Goal: Obtain resource: Download file/media

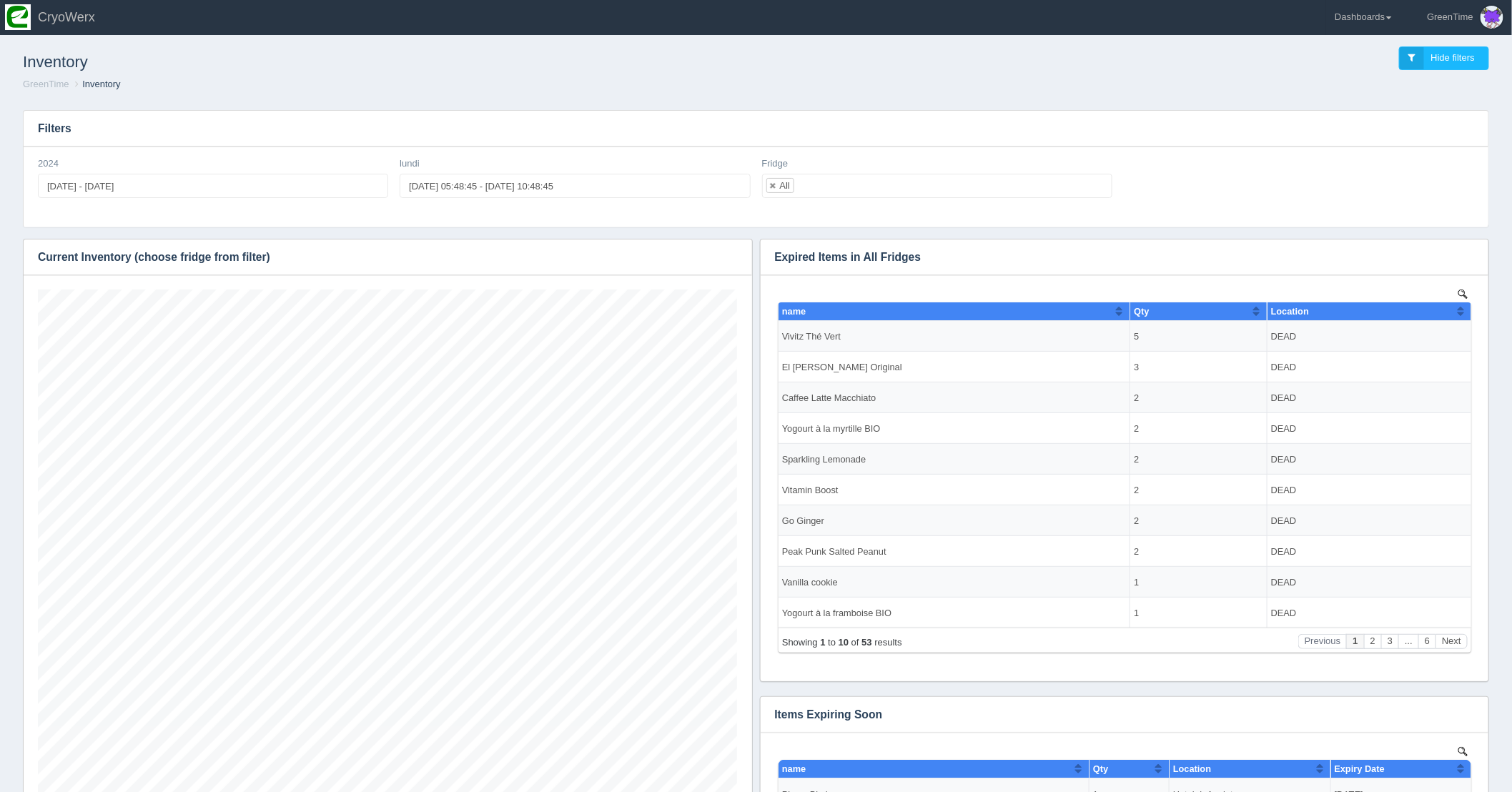
scroll to position [600, 699]
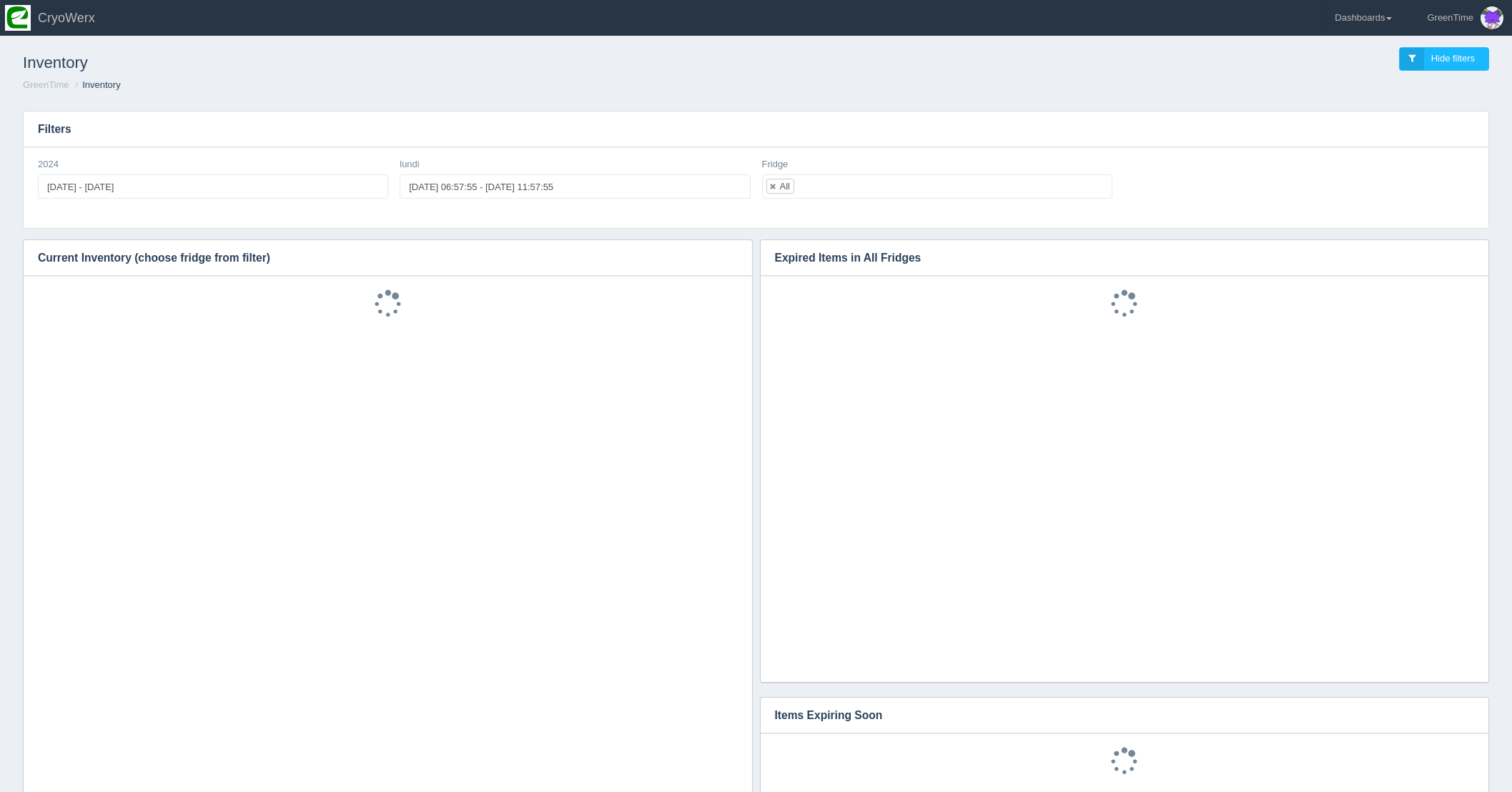
scroll to position [1, 0]
click at [1387, 19] on link "Dashboards" at bounding box center [1364, 17] width 74 height 35
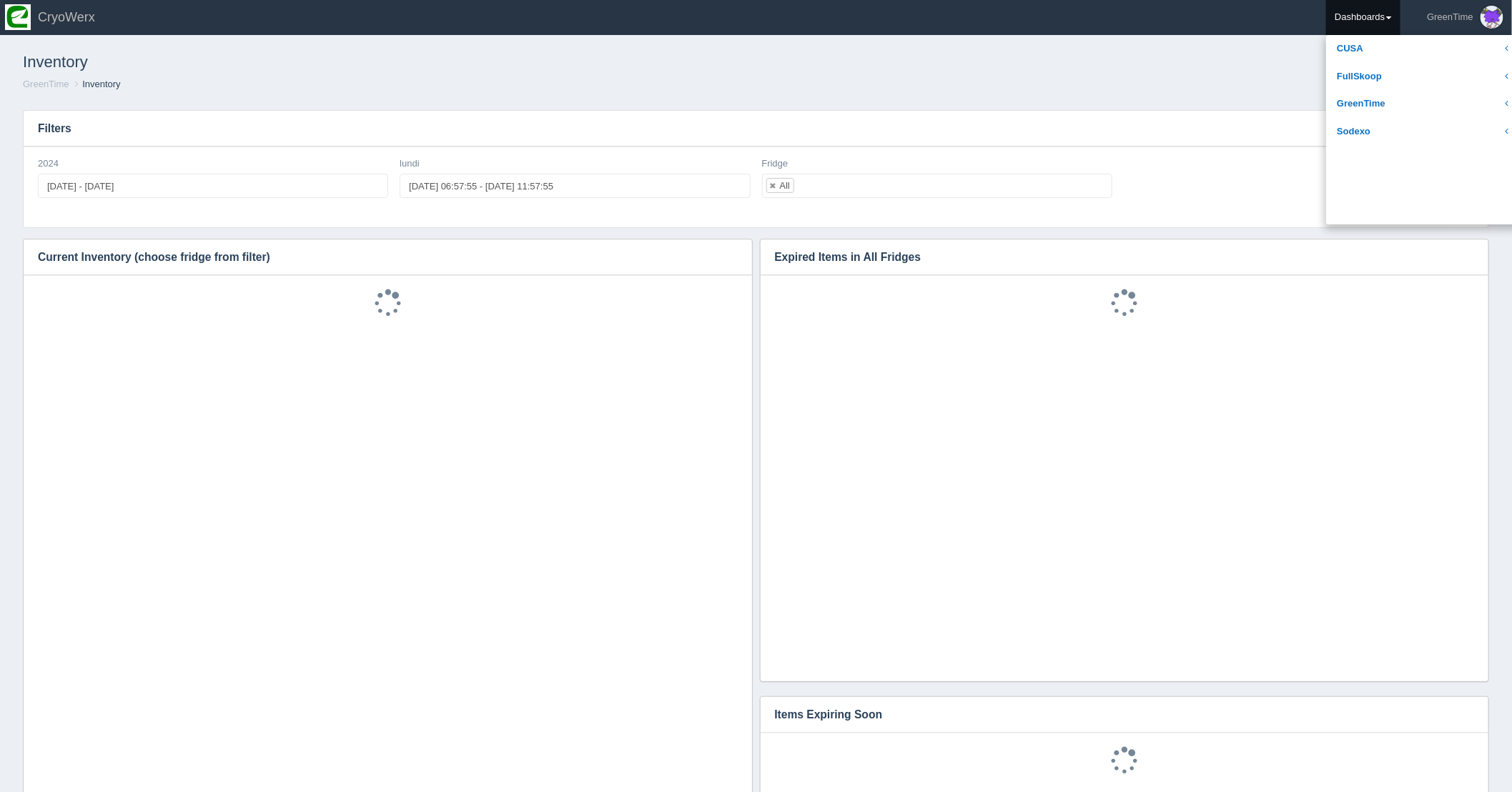
click at [1147, 66] on div "Inventory Hide filters" at bounding box center [756, 59] width 1489 height 39
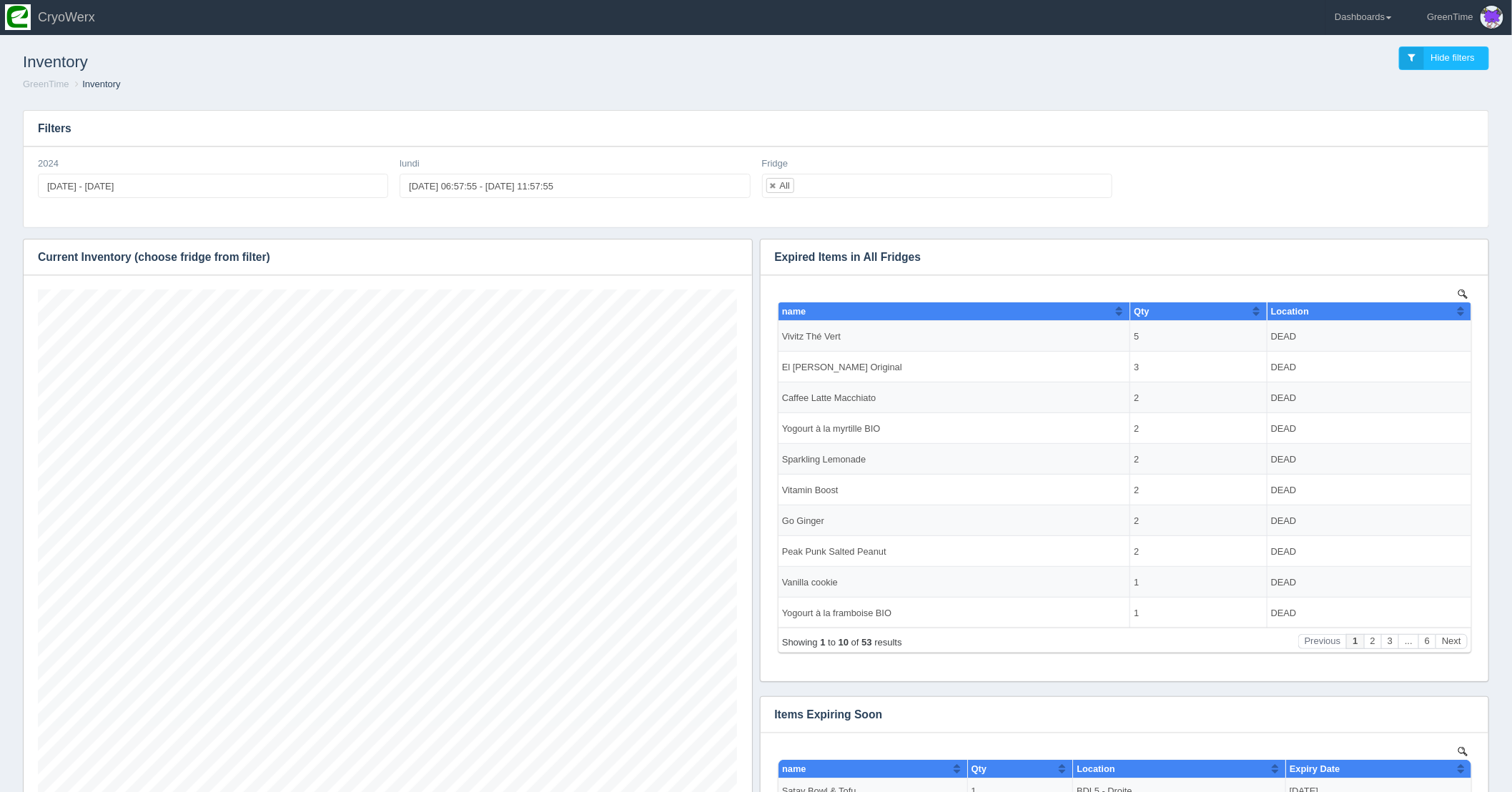
scroll to position [600, 699]
click at [729, 254] on icon "button" at bounding box center [731, 257] width 10 height 10
click at [684, 275] on link "Download CSV" at bounding box center [684, 278] width 115 height 20
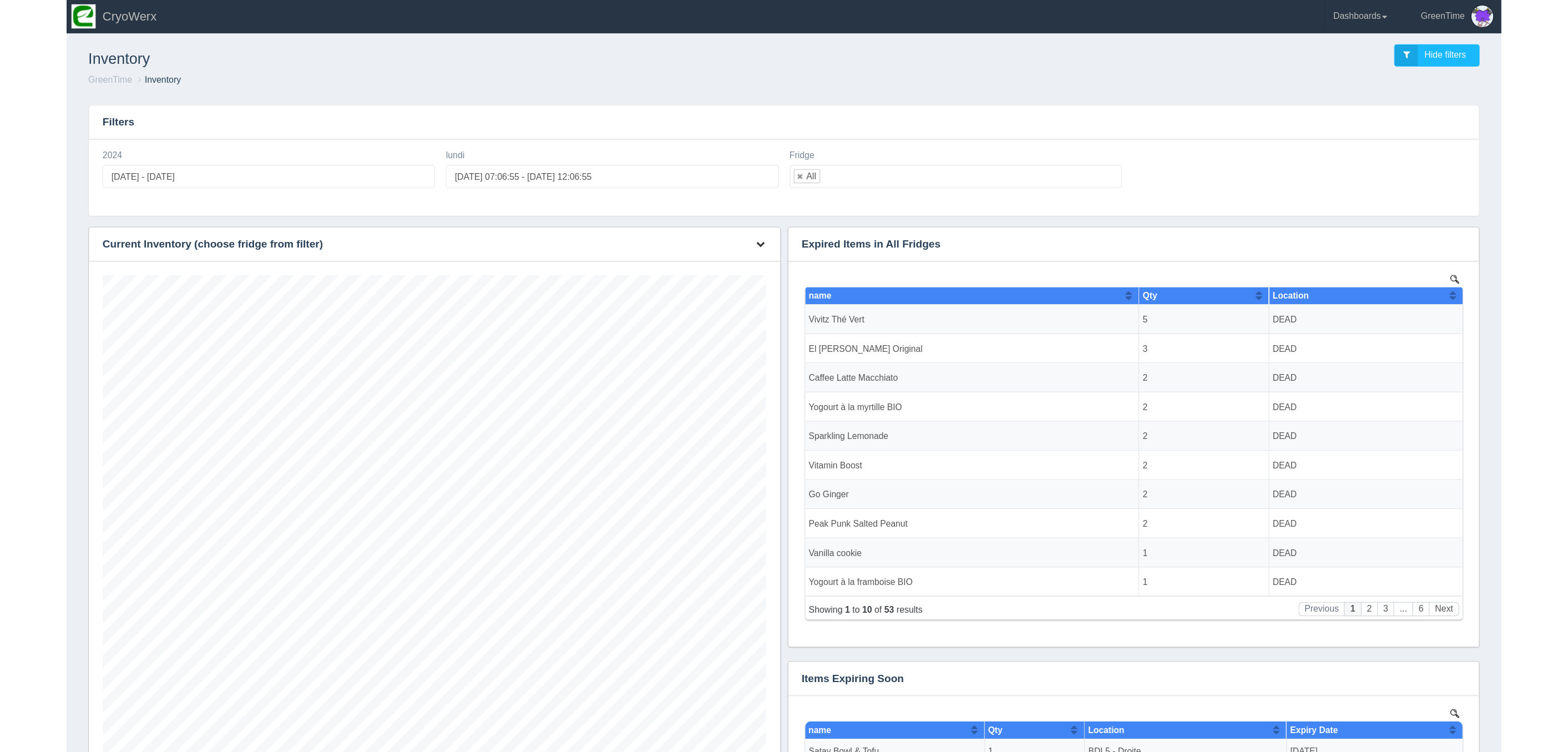
scroll to position [466, 543]
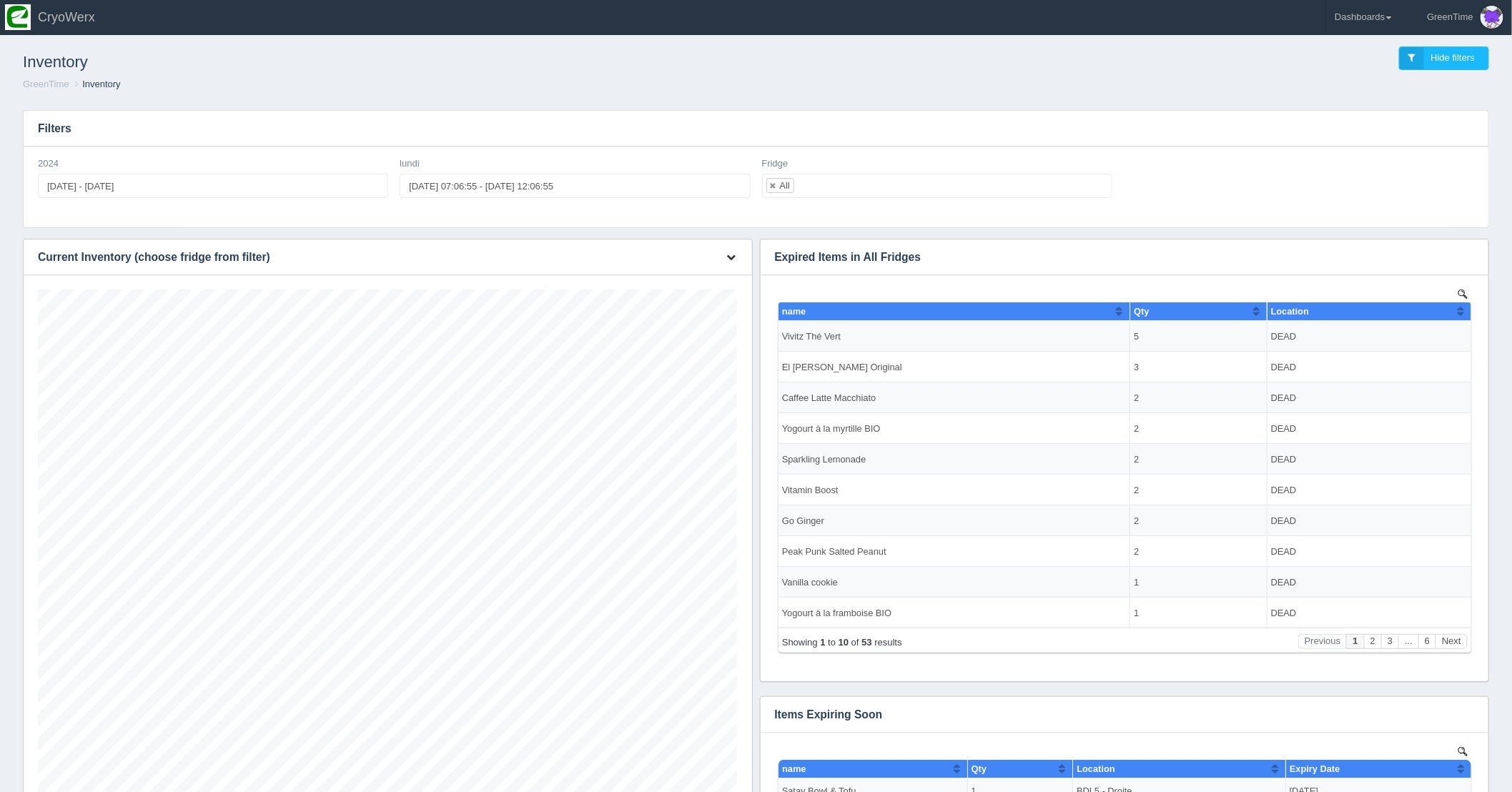
click at [734, 253] on icon "button" at bounding box center [731, 257] width 10 height 10
click at [689, 282] on link "Download CSV" at bounding box center [684, 278] width 115 height 20
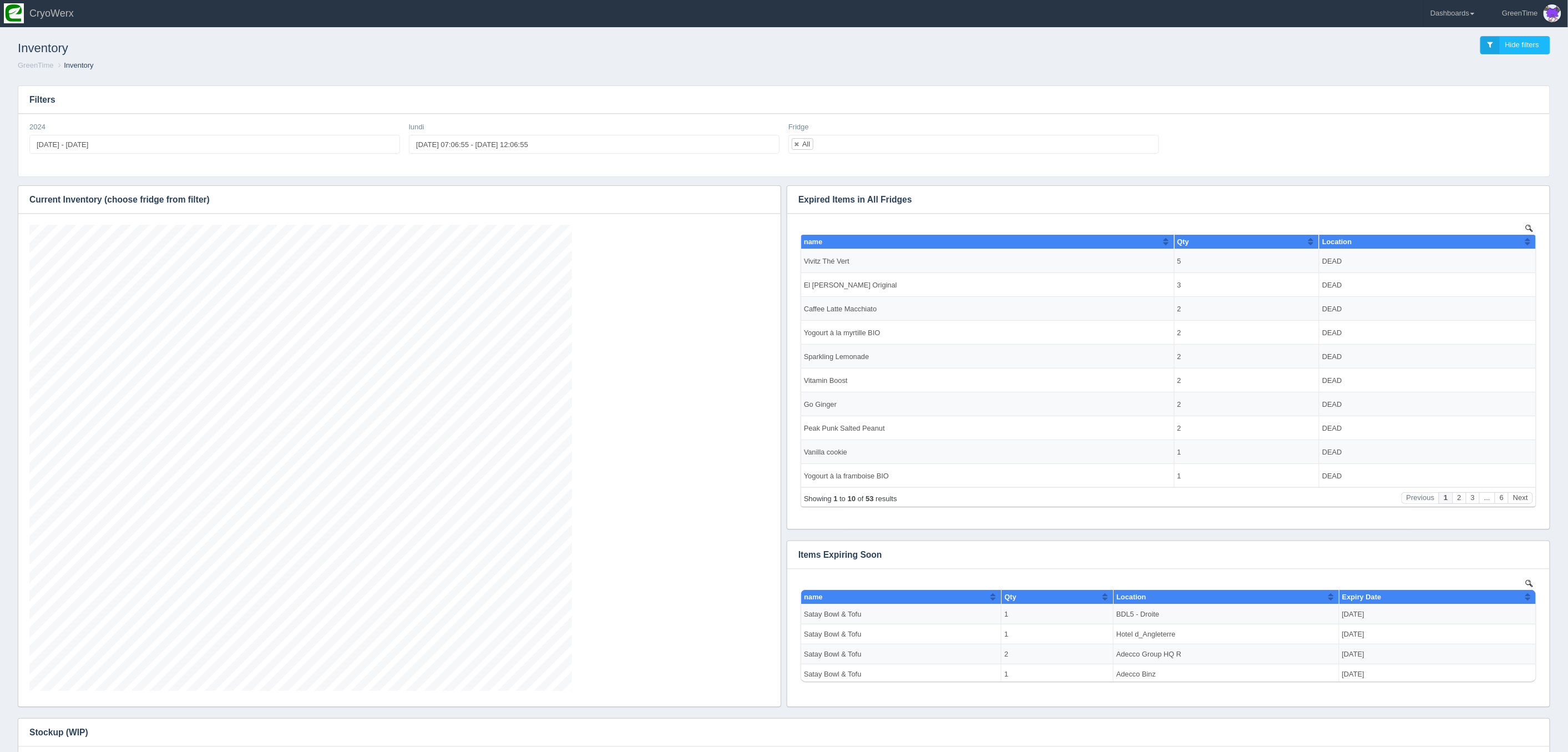
scroll to position [466, 740]
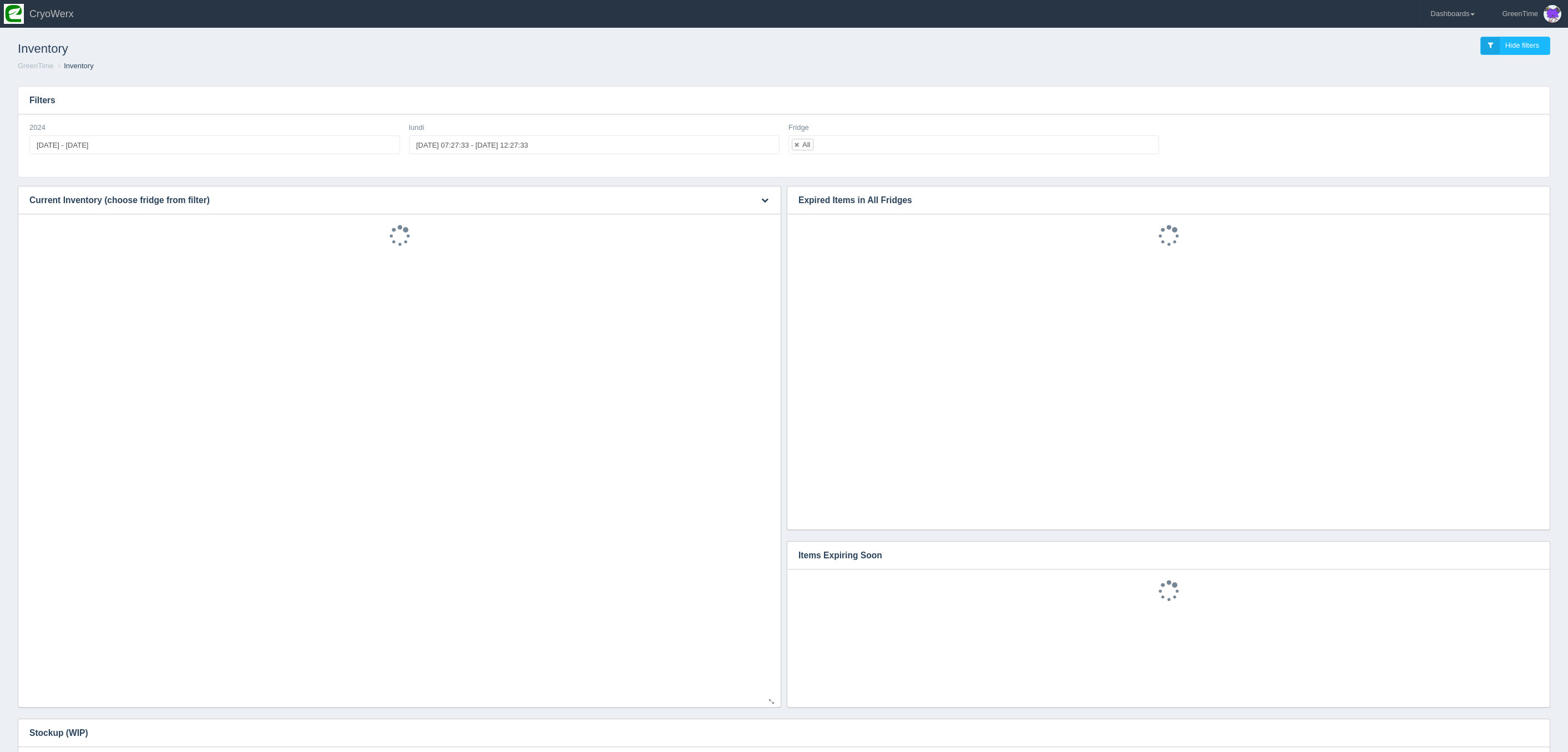
scroll to position [1, 0]
click at [761, 199] on icon "button" at bounding box center [765, 199] width 8 height 8
type input "2025-09-29 07:27:33"
type input "2025-09-29 12:27:33"
click at [730, 146] on input "2025-09-29 07:27:33 - 2025-09-29 12:27:33" at bounding box center [594, 145] width 371 height 19
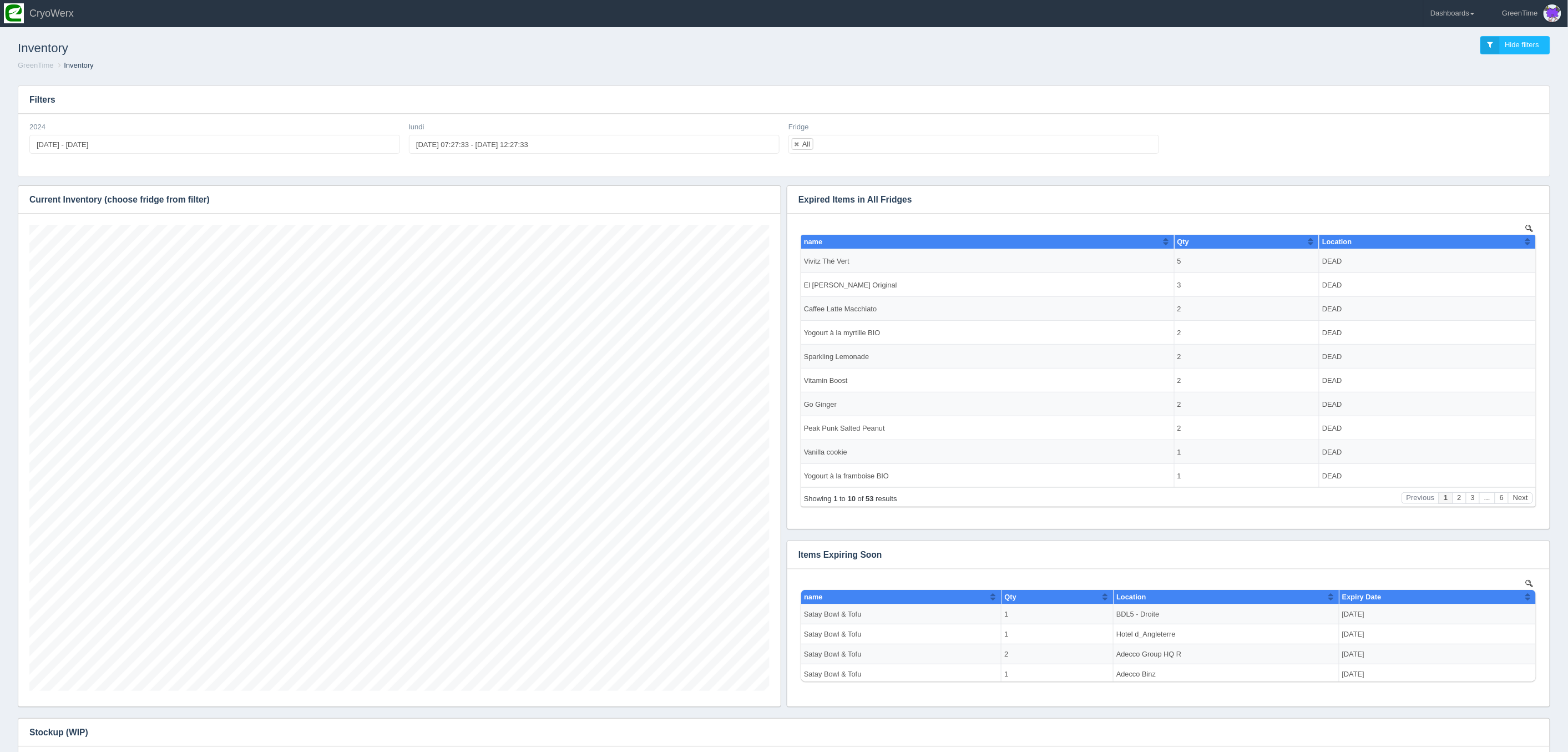
scroll to position [0, 0]
drag, startPoint x: 737, startPoint y: 89, endPoint x: 745, endPoint y: 182, distance: 93.3
click at [737, 90] on h3 "Filters" at bounding box center [784, 99] width 1531 height 27
click at [763, 199] on icon "button" at bounding box center [765, 199] width 8 height 8
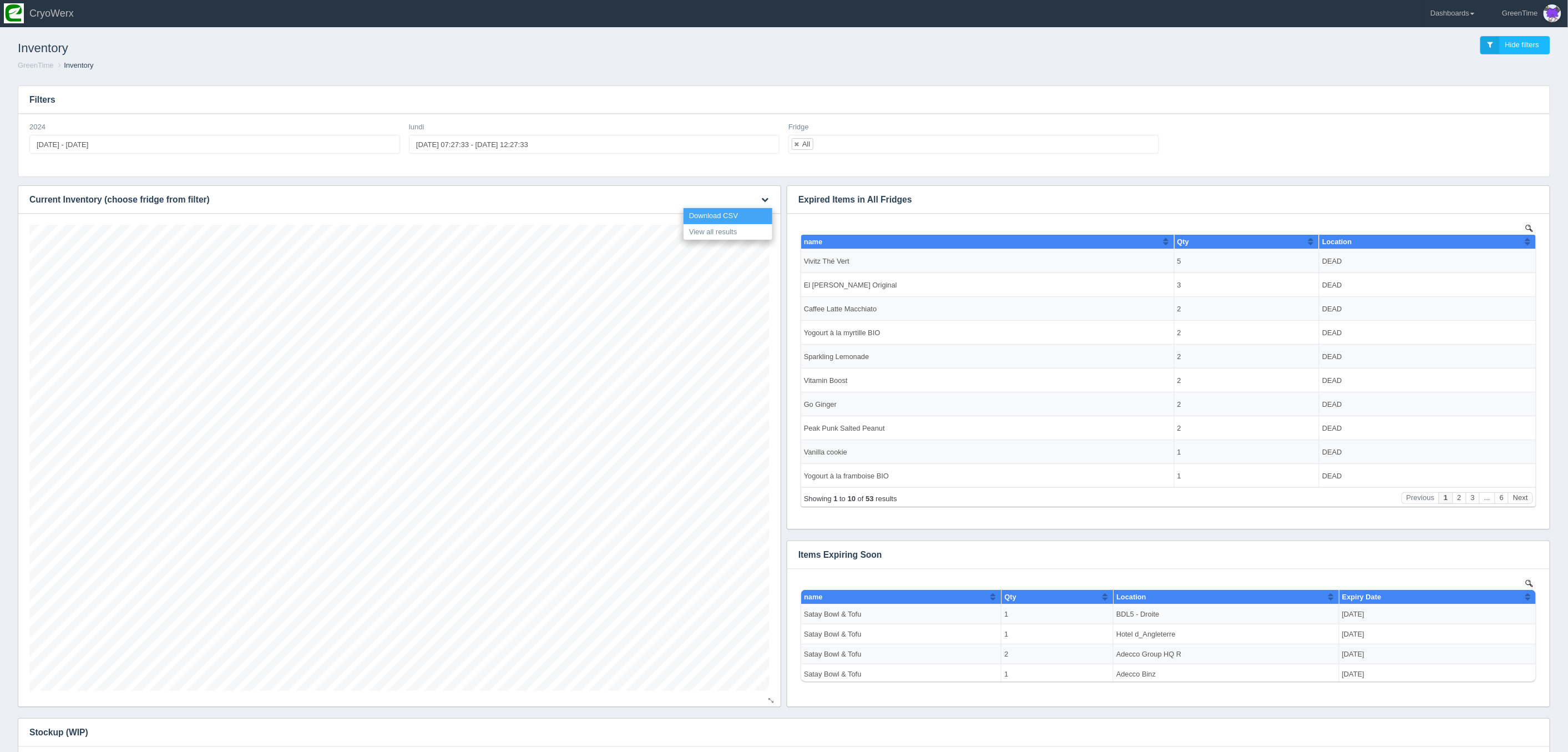
click at [713, 217] on link "Download CSV" at bounding box center [728, 216] width 89 height 16
drag, startPoint x: 768, startPoint y: 197, endPoint x: 763, endPoint y: 199, distance: 5.4
click at [768, 197] on icon "button" at bounding box center [765, 199] width 8 height 8
click at [728, 217] on link "Download CSV" at bounding box center [728, 216] width 89 height 16
drag, startPoint x: 776, startPoint y: 195, endPoint x: 771, endPoint y: 196, distance: 5.1
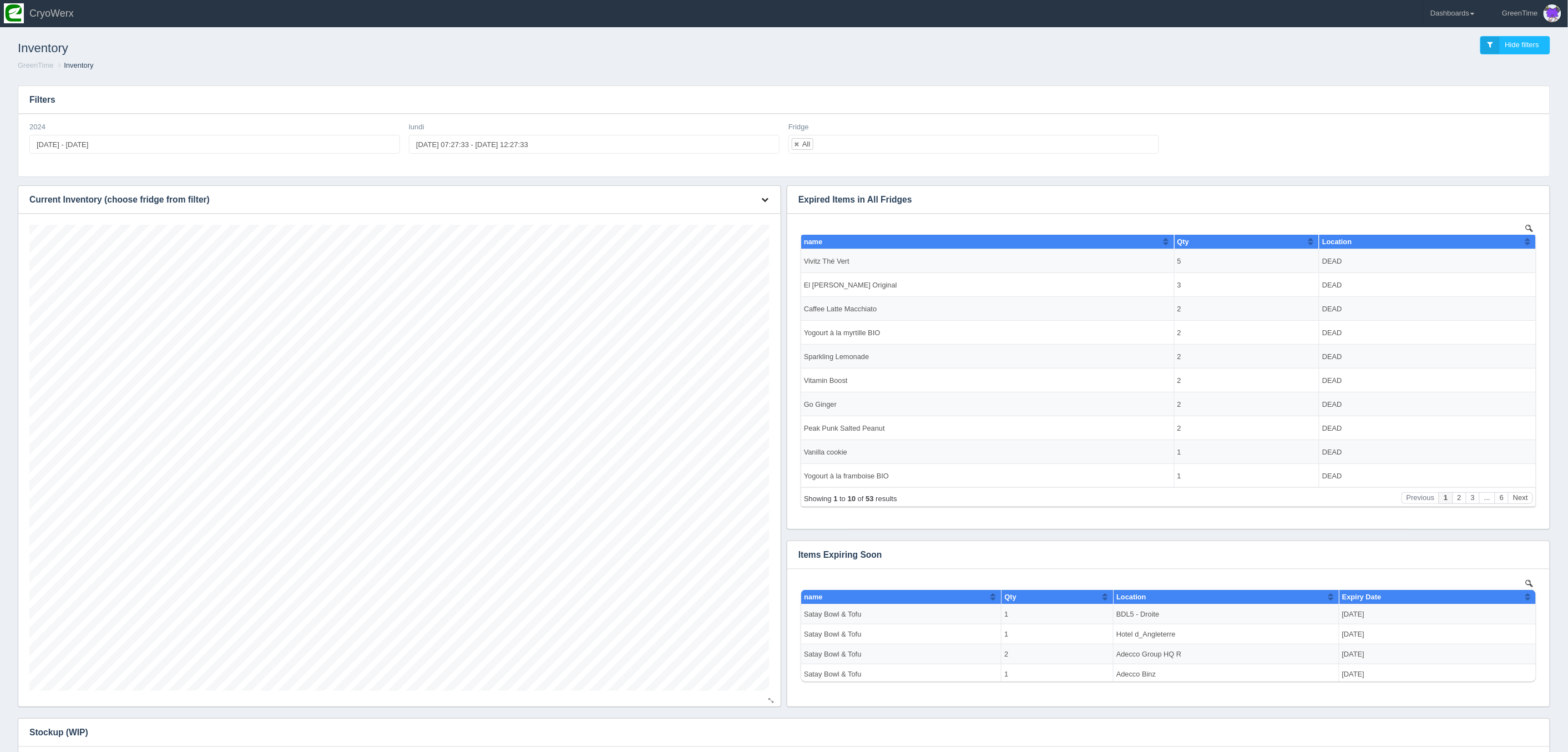
click at [776, 195] on div "Download CSV View all results" at bounding box center [763, 199] width 34 height 27
click at [1129, 47] on div "Inventory Hide filters" at bounding box center [784, 46] width 1550 height 30
click at [1471, 21] on link "Dashboards" at bounding box center [1452, 14] width 58 height 27
click at [1447, 84] on link "GreenTime" at bounding box center [1498, 82] width 150 height 22
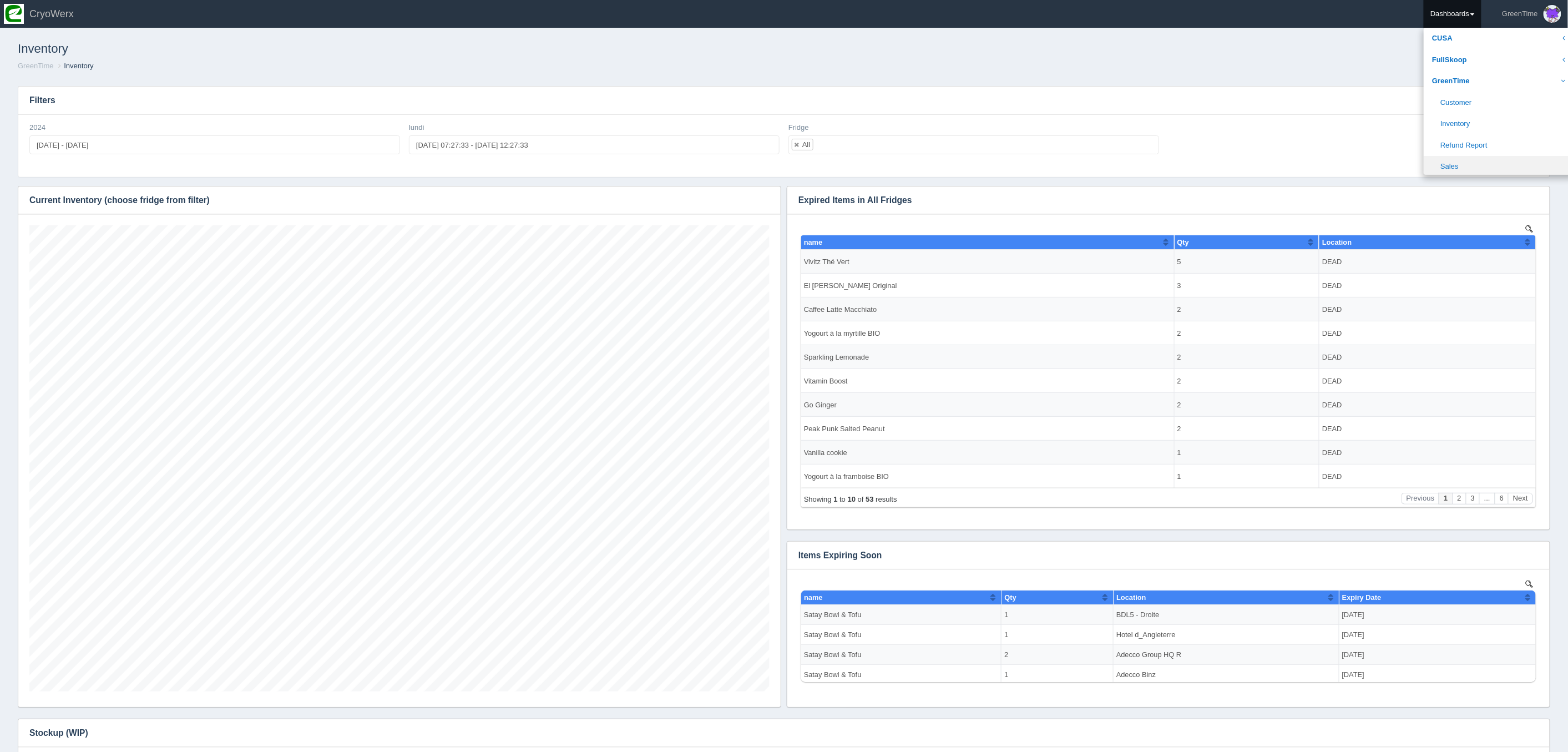
click at [1449, 164] on link "Sales" at bounding box center [1498, 167] width 150 height 22
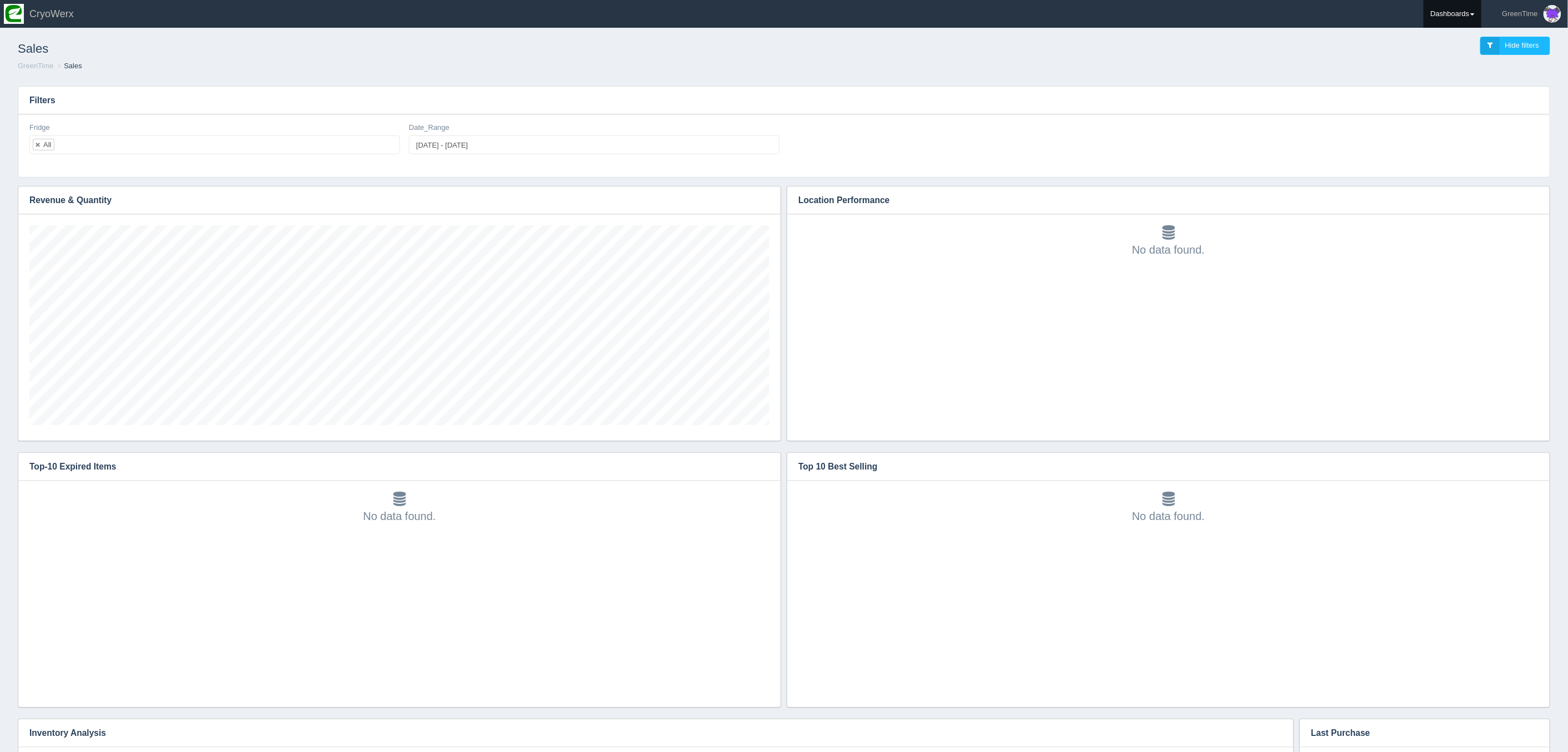
scroll to position [199, 740]
click at [1465, 12] on link "Dashboards" at bounding box center [1452, 14] width 58 height 27
click at [1297, 53] on div "Sales Hide filters" at bounding box center [784, 46] width 1550 height 30
type input "[DATE]"
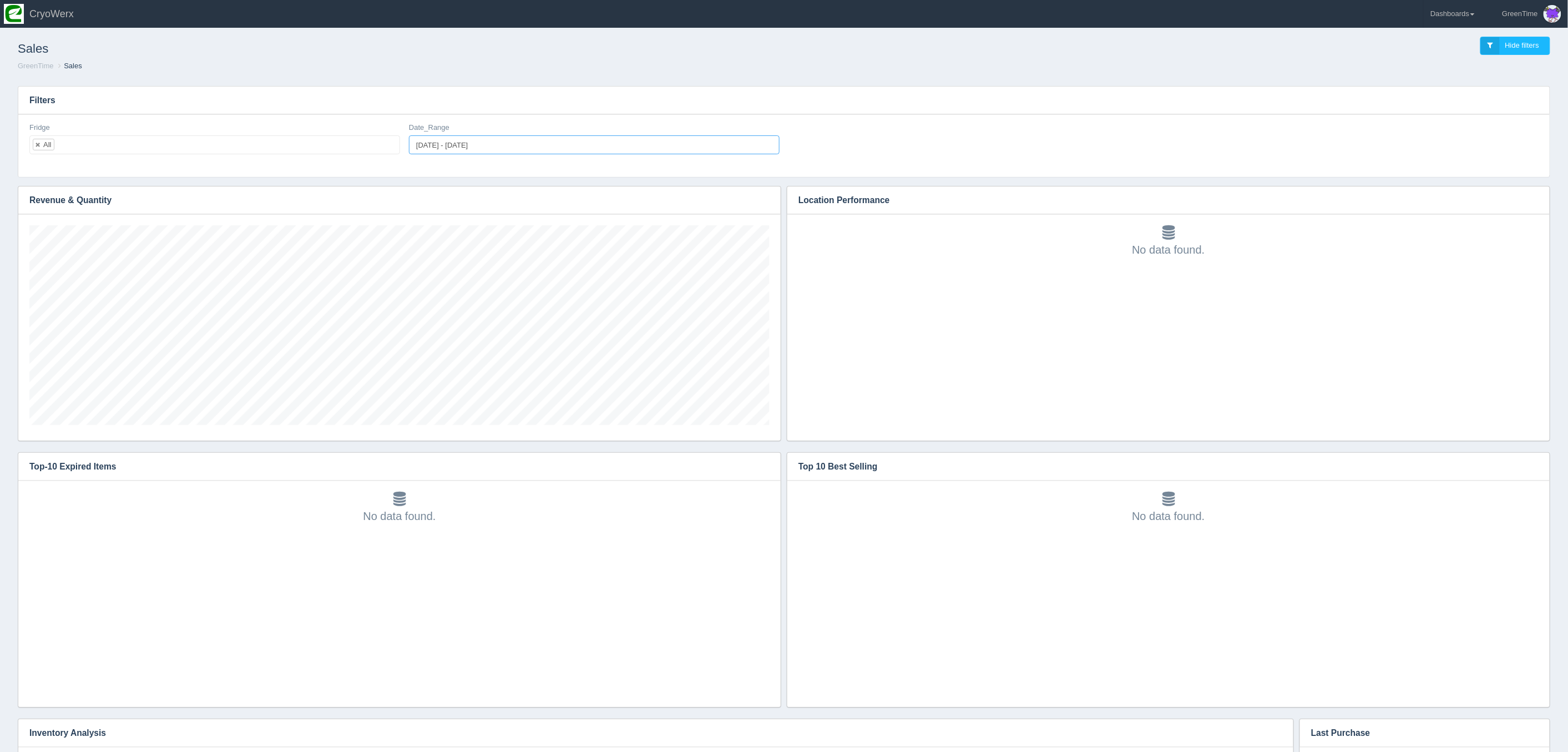
drag, startPoint x: 440, startPoint y: 146, endPoint x: 448, endPoint y: 147, distance: 8.1
click at [440, 146] on input "[DATE] - [DATE]" at bounding box center [594, 145] width 371 height 19
type input "[DATE]"
type input "[DATE] - [DATE]"
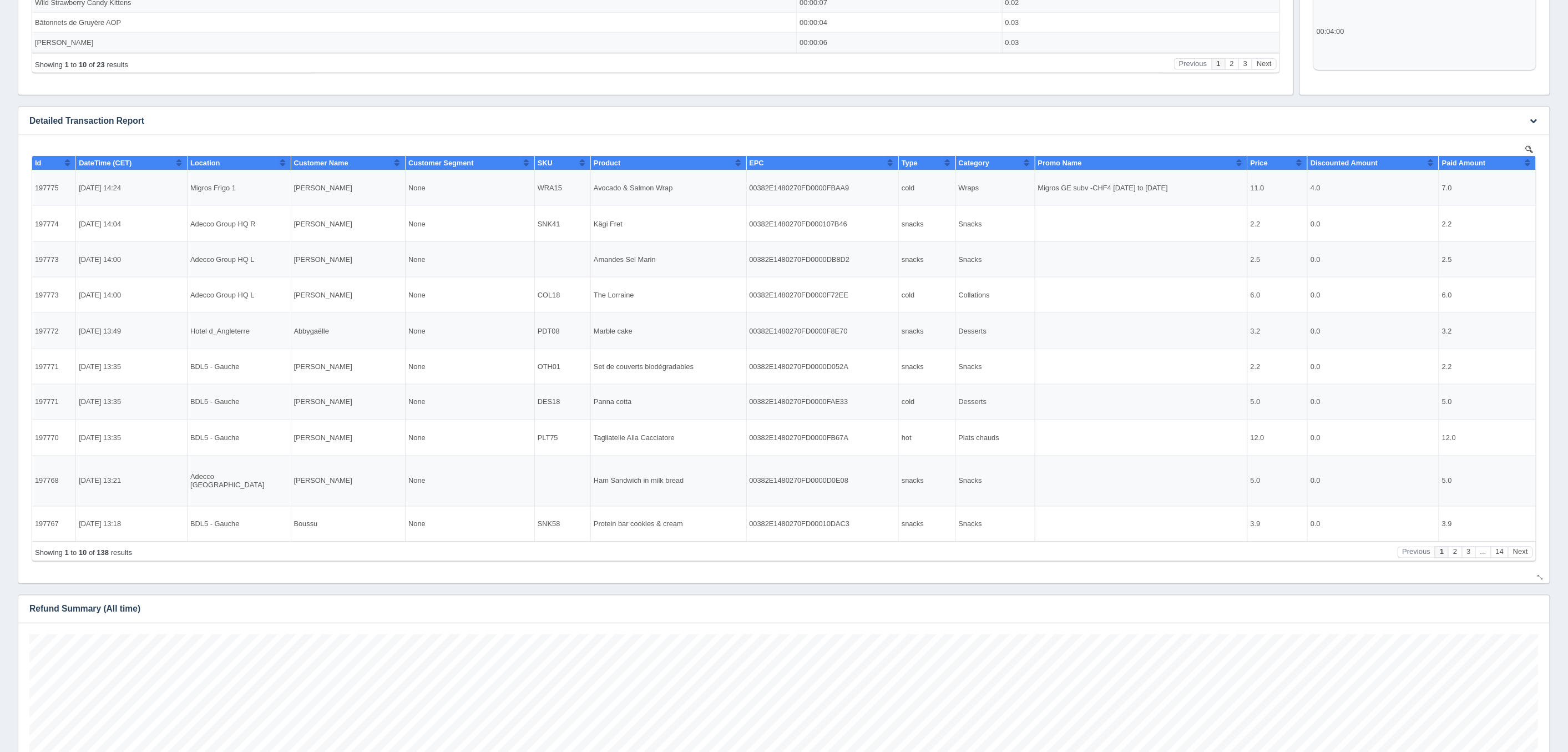
scroll to position [784, 0]
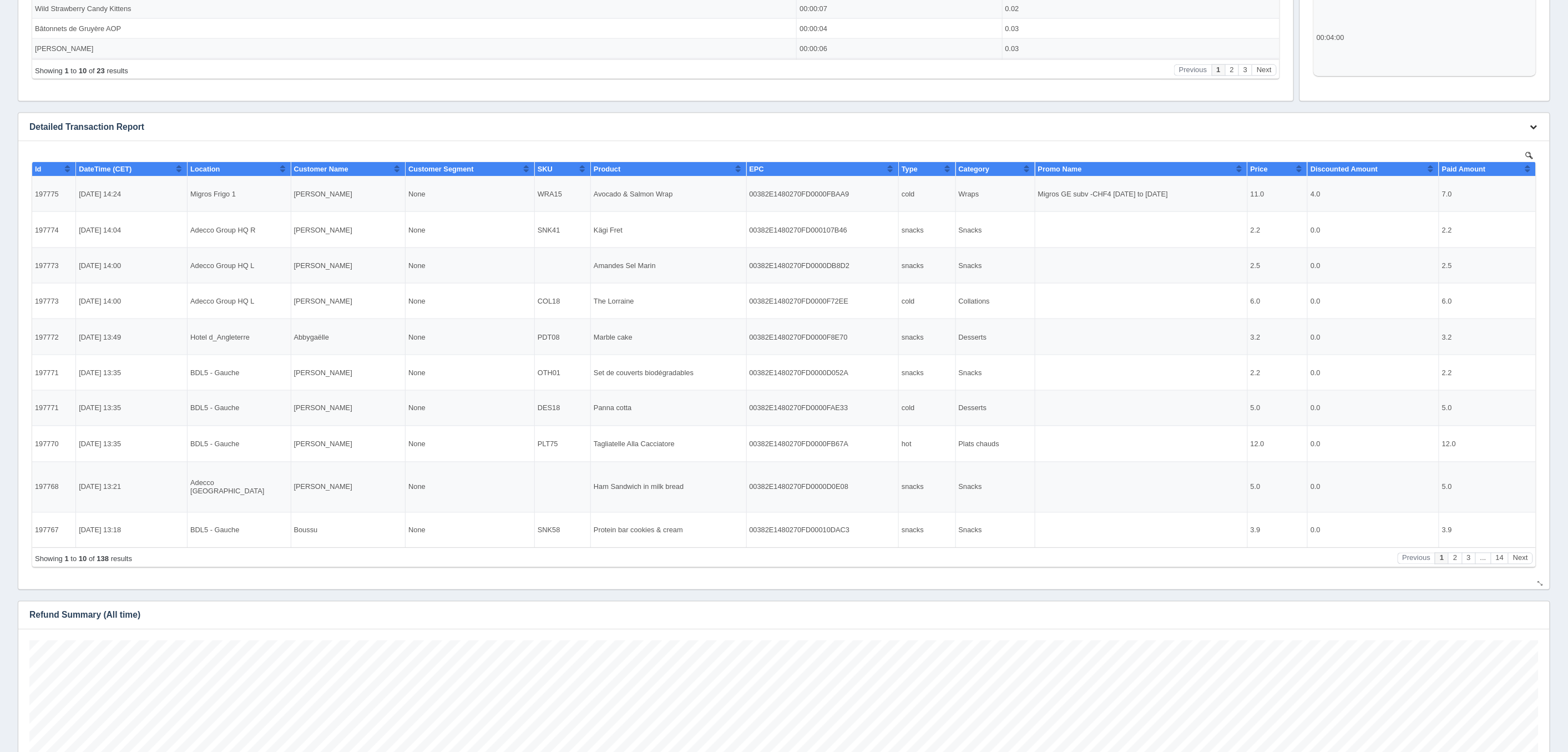
click at [1536, 125] on icon "button" at bounding box center [1534, 127] width 8 height 8
click at [1471, 145] on link "Download CSV" at bounding box center [1497, 143] width 89 height 16
